Goal: Find specific page/section: Find specific page/section

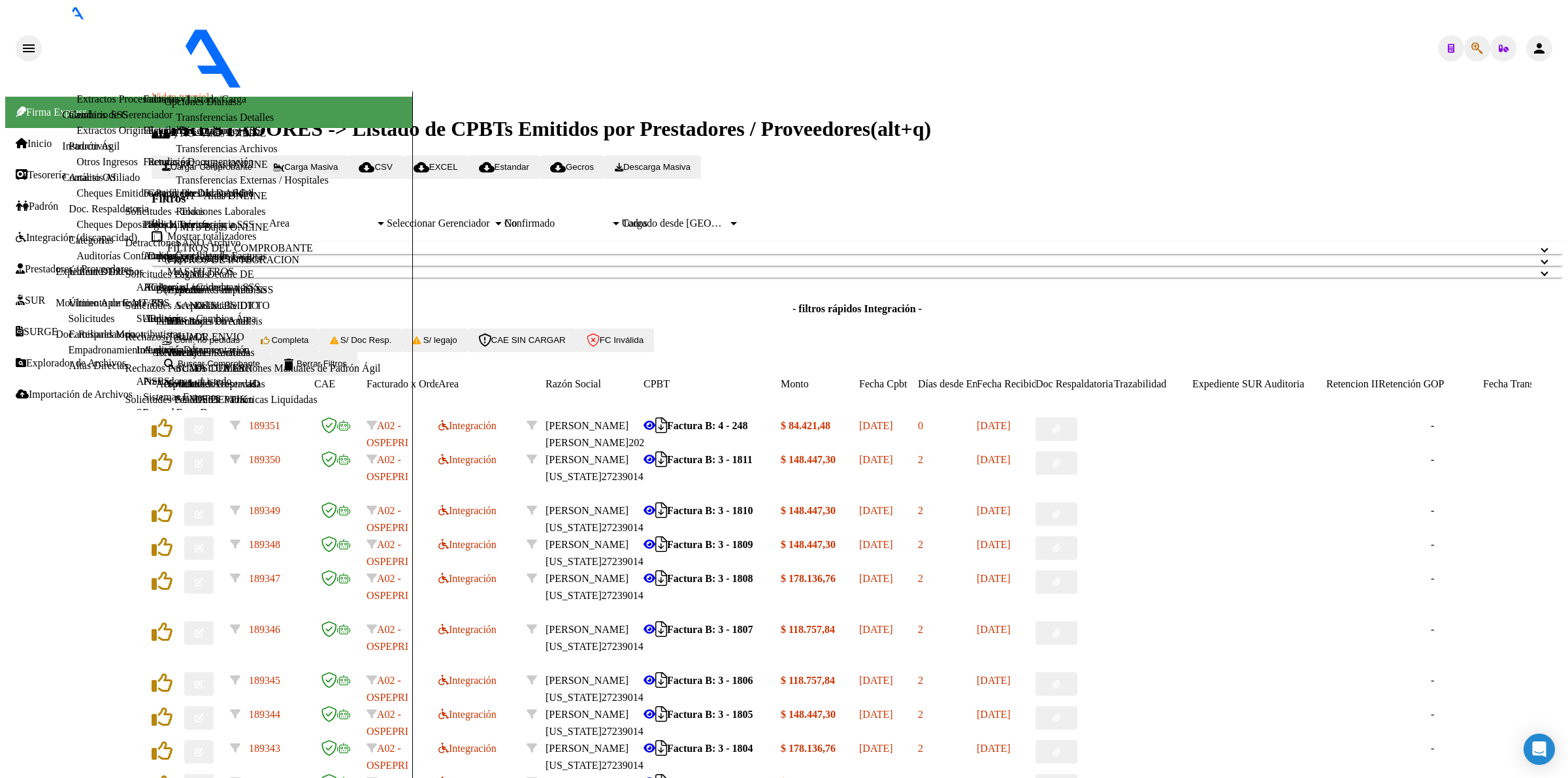
drag, startPoint x: 278, startPoint y: 243, endPoint x: 288, endPoint y: 242, distance: 10.0
click at [278, 243] on mat-panel-title "FILTROS DEL COMPROBANTE" at bounding box center [850, 248] width 1365 height 12
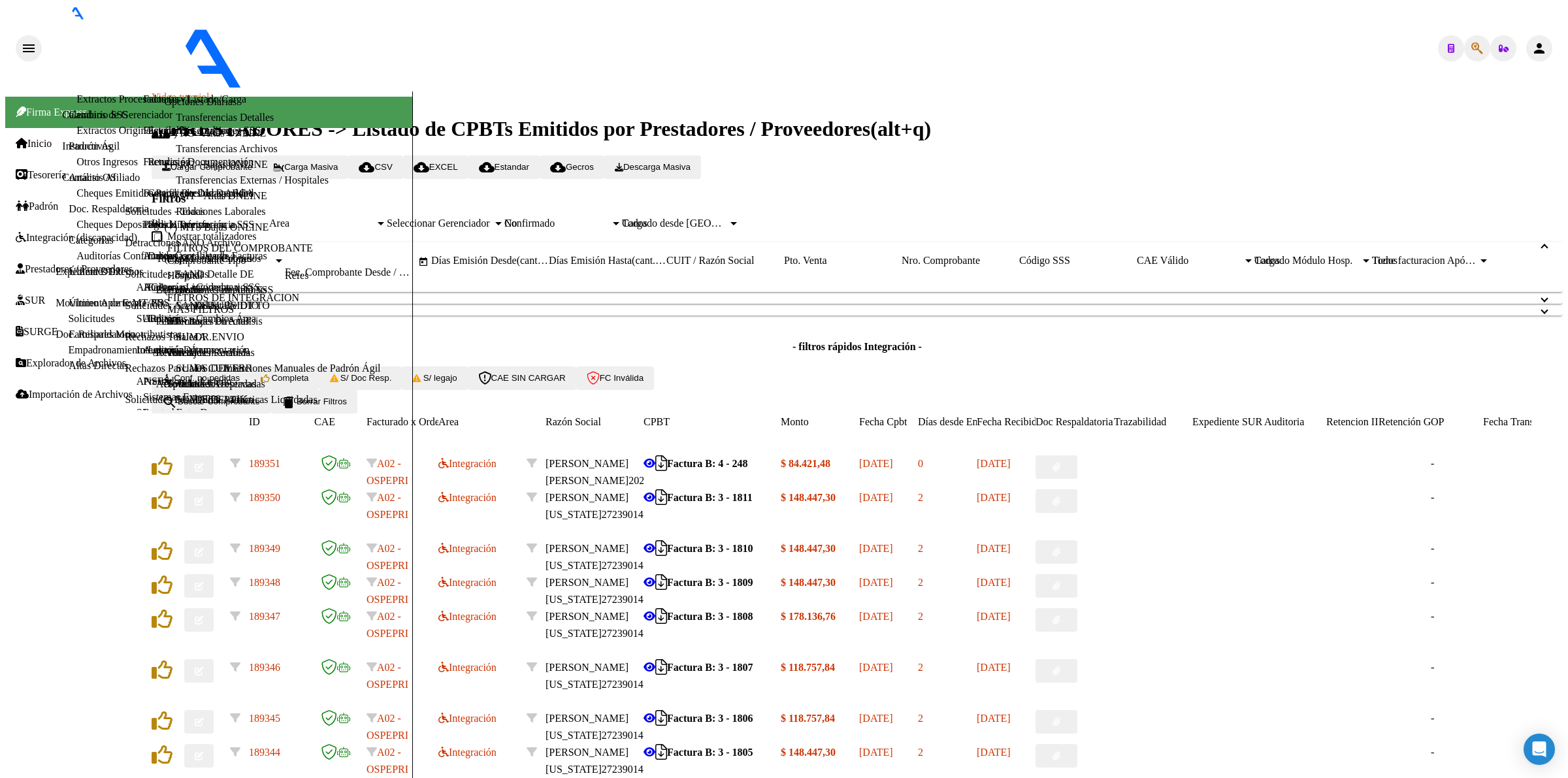
click at [784, 267] on input "CUIT / Razón Social" at bounding box center [726, 261] width 118 height 12
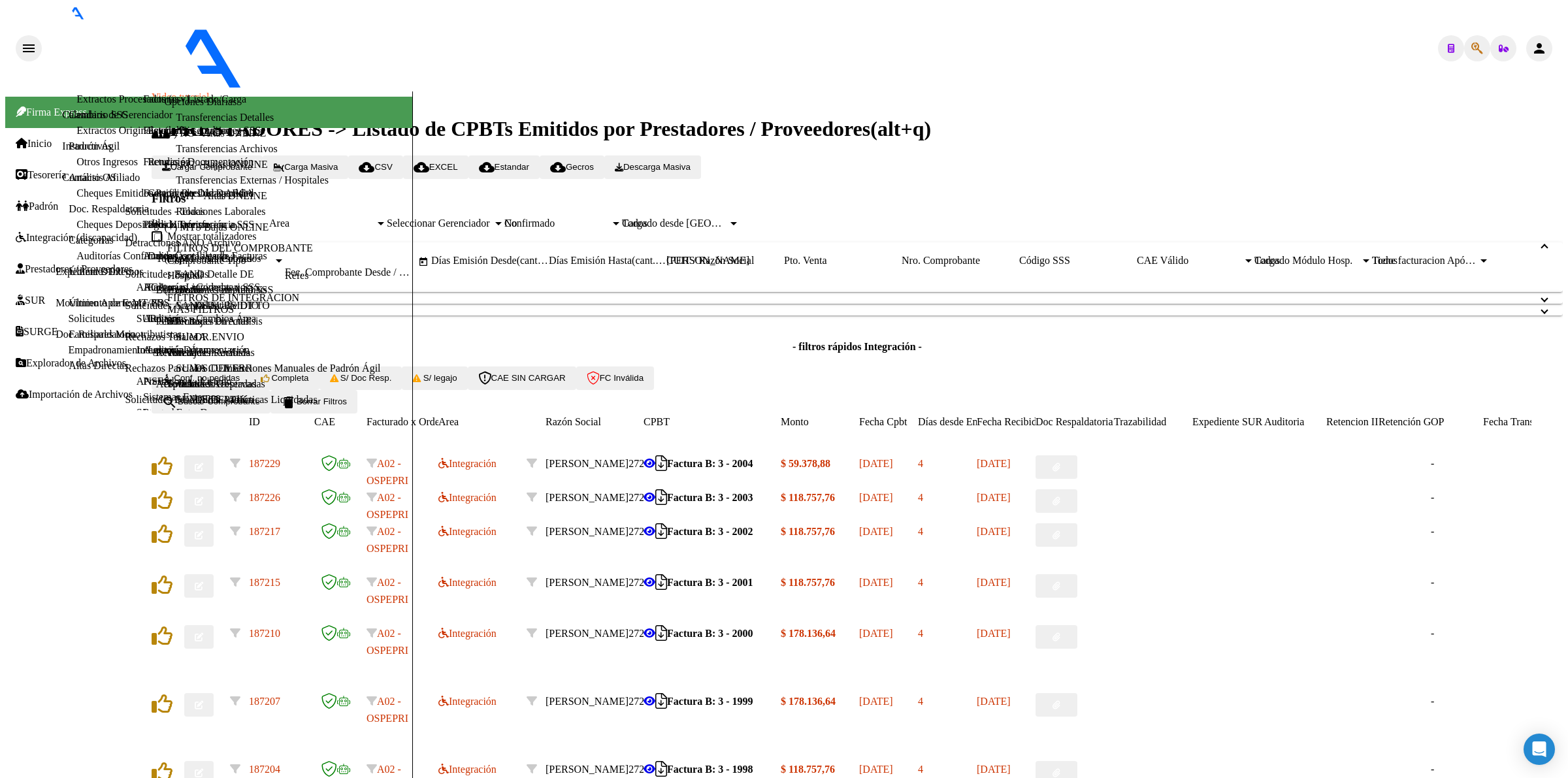
scroll to position [257, 0]
type input "aguirre"
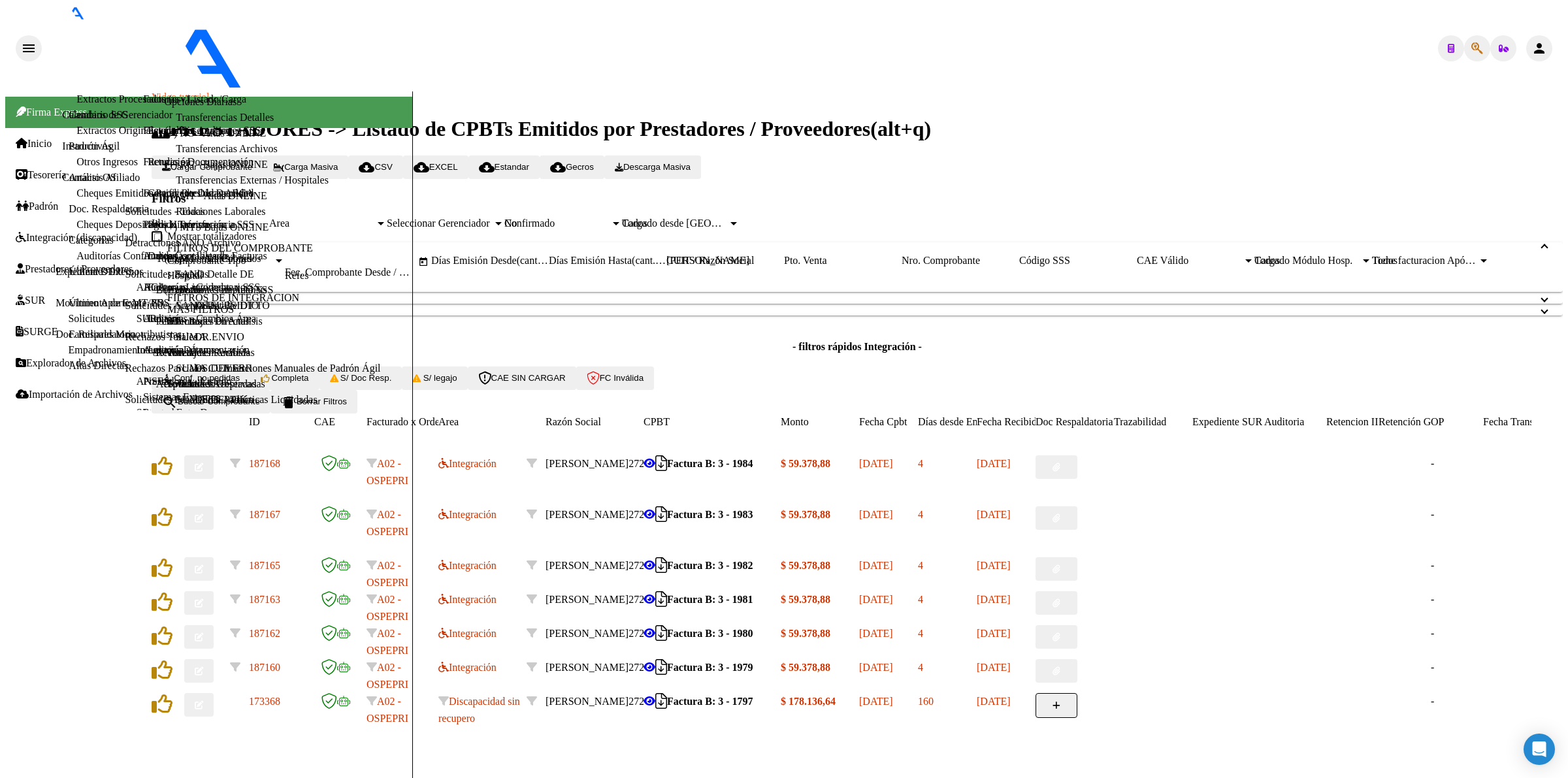
scroll to position [224, 0]
